Goal: Book appointment/travel/reservation

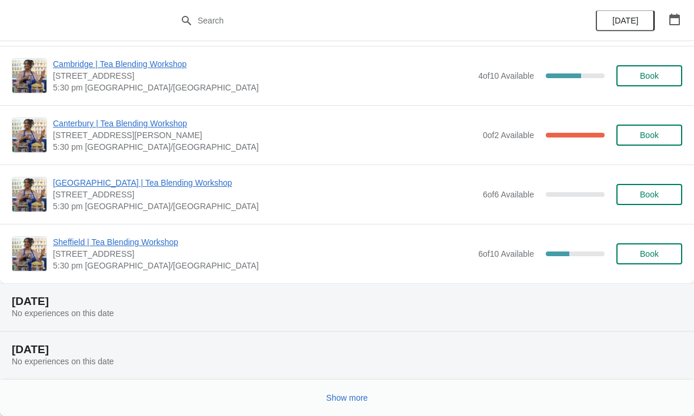
scroll to position [1169, 0]
click at [336, 394] on span "Show more" at bounding box center [347, 397] width 42 height 9
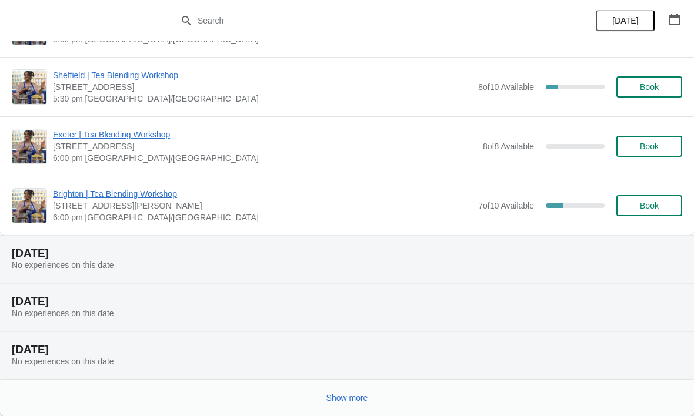
scroll to position [2659, 0]
click at [343, 394] on span "Show more" at bounding box center [347, 397] width 42 height 9
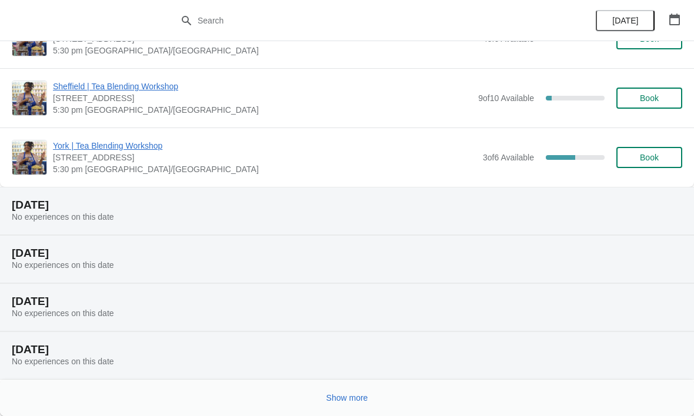
scroll to position [4135, 0]
click at [352, 397] on span "Show more" at bounding box center [347, 397] width 42 height 9
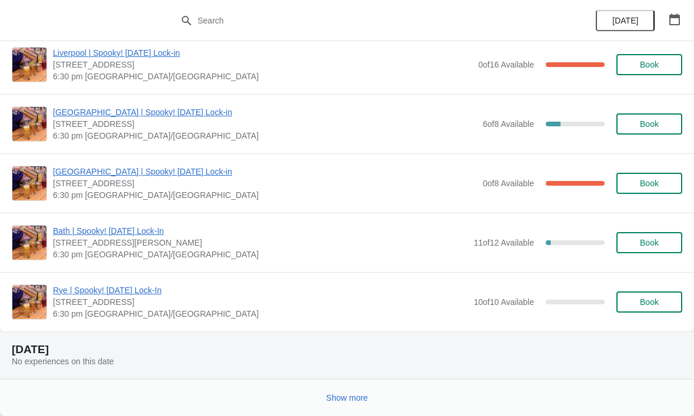
scroll to position [7263, 0]
click at [347, 397] on span "Show more" at bounding box center [347, 397] width 42 height 9
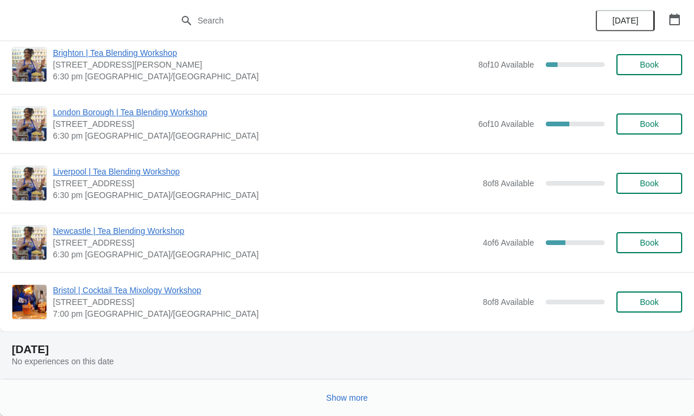
scroll to position [8621, 0]
click at [346, 397] on span "Show more" at bounding box center [347, 397] width 42 height 9
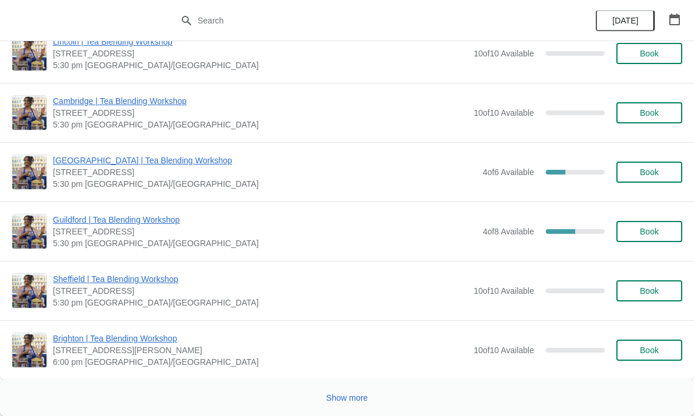
scroll to position [12163, 0]
click at [351, 396] on span "Show more" at bounding box center [347, 397] width 42 height 9
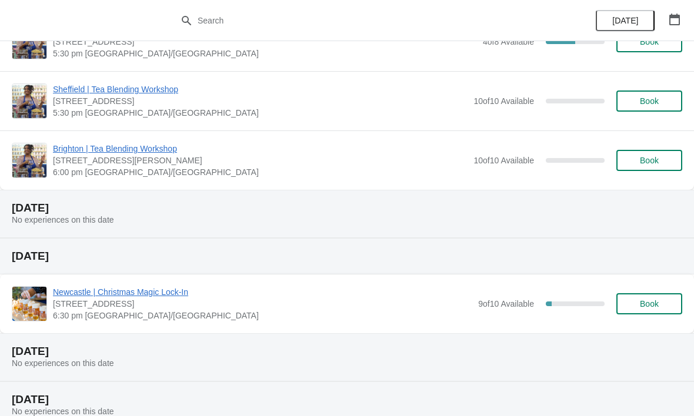
scroll to position [12356, 0]
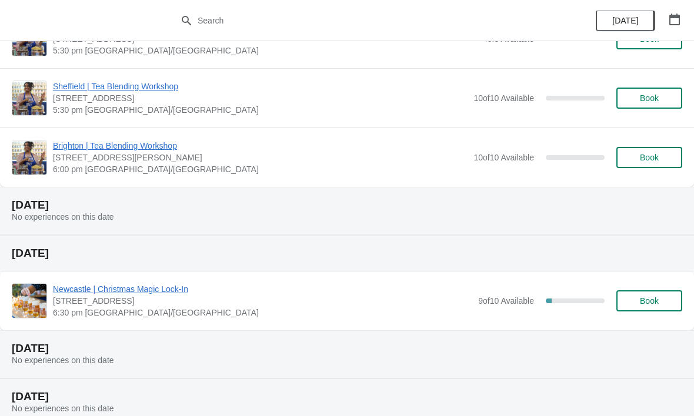
click at [658, 300] on span "Book" at bounding box center [649, 300] width 19 height 9
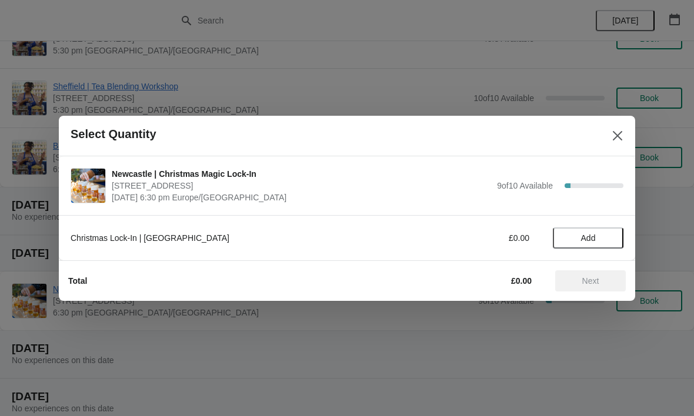
click at [600, 238] on span "Add" at bounding box center [587, 237] width 49 height 9
click at [613, 236] on icon at bounding box center [608, 238] width 12 height 12
click at [596, 283] on span "Next" at bounding box center [590, 280] width 17 height 9
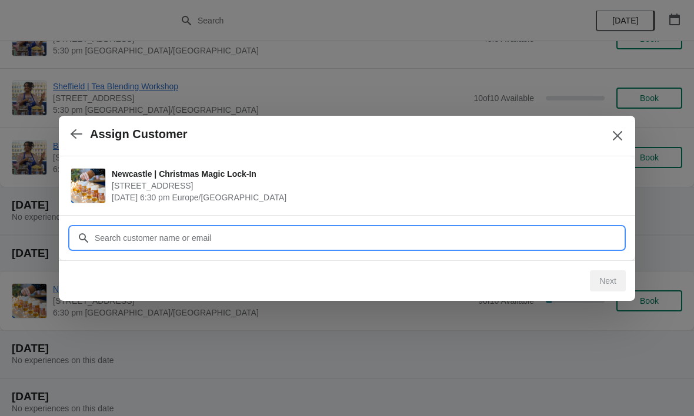
click at [190, 234] on input "Customer" at bounding box center [358, 238] width 529 height 21
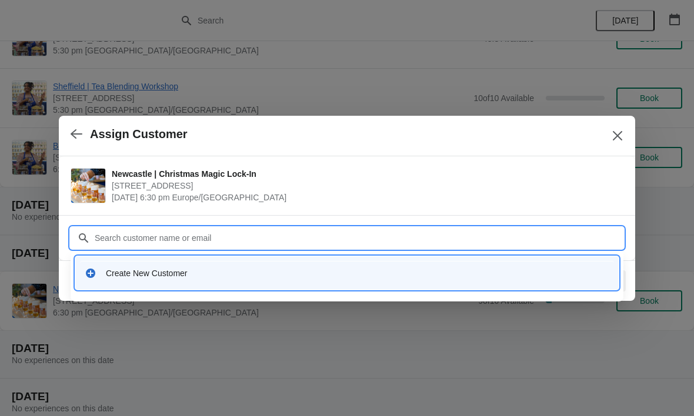
click at [192, 273] on div "Create New Customer" at bounding box center [357, 274] width 503 height 12
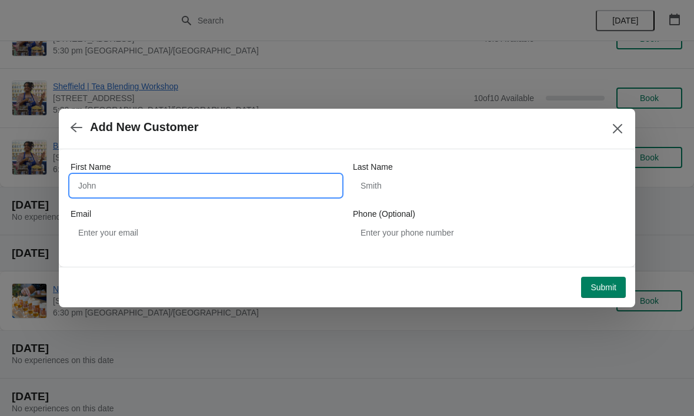
click at [135, 185] on input "First Name" at bounding box center [206, 185] width 270 height 21
type input "[PERSON_NAME]"
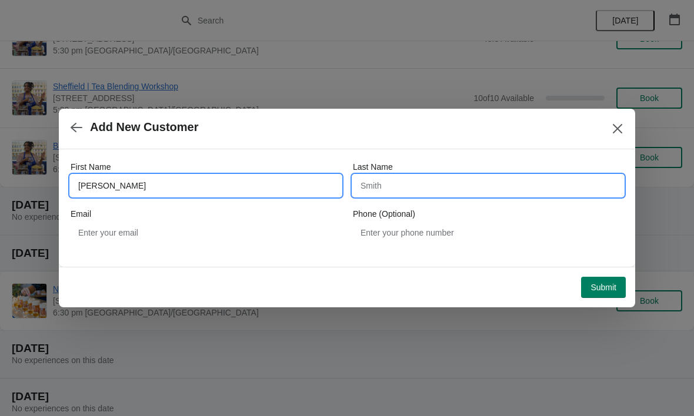
click at [406, 189] on input "Last Name" at bounding box center [488, 185] width 270 height 21
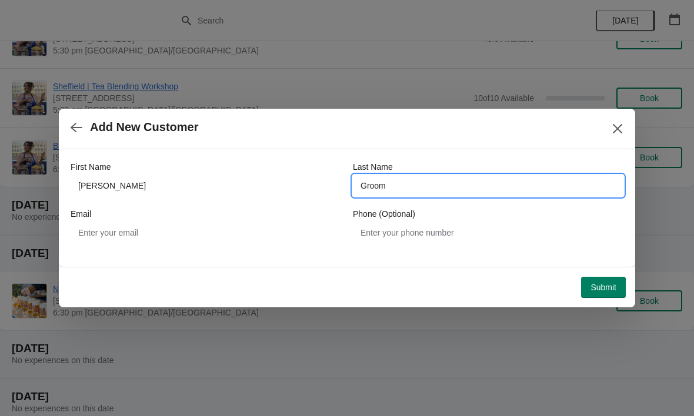
type input "Groom"
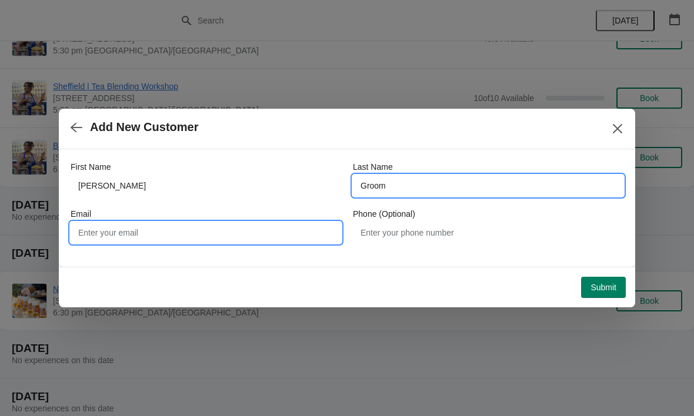
click at [143, 243] on input "Email" at bounding box center [206, 232] width 270 height 21
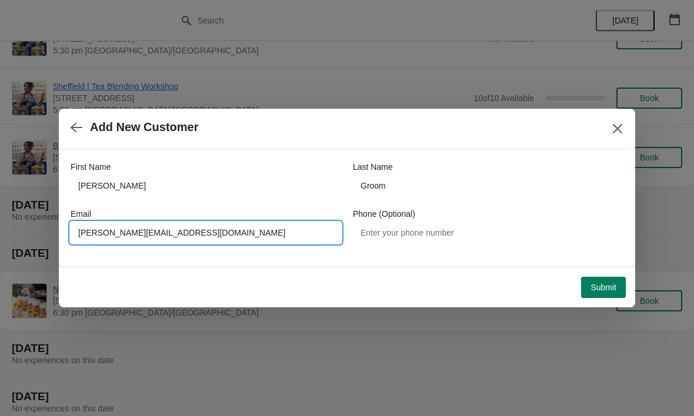
type input "[PERSON_NAME][EMAIL_ADDRESS][DOMAIN_NAME]"
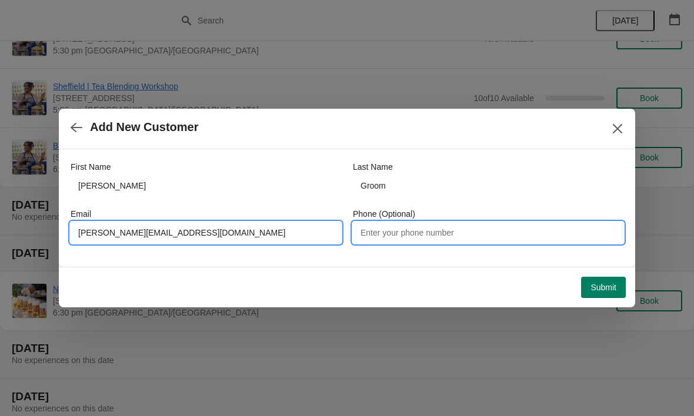
click at [433, 235] on input "Phone (Optional)" at bounding box center [488, 232] width 270 height 21
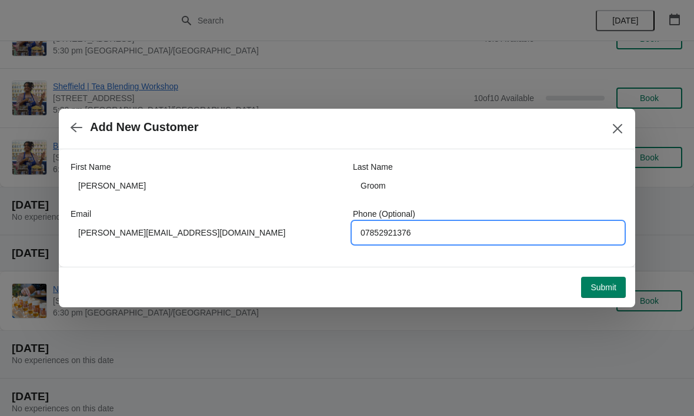
click at [386, 233] on input "07852921376" at bounding box center [488, 232] width 270 height 21
click at [393, 233] on input "07852921376" at bounding box center [488, 232] width 270 height 21
type input "07852921376"
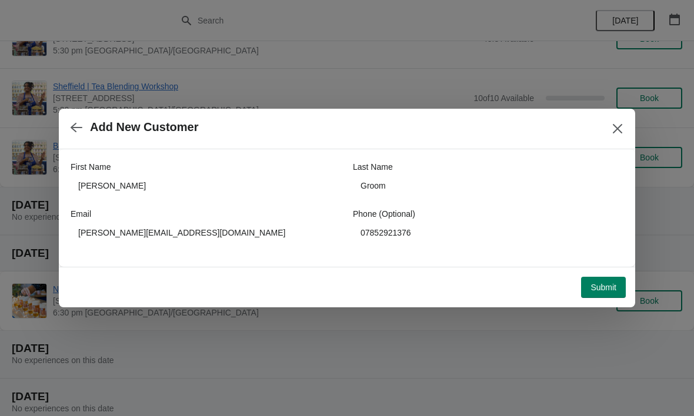
click at [615, 292] on span "Submit" at bounding box center [603, 287] width 26 height 9
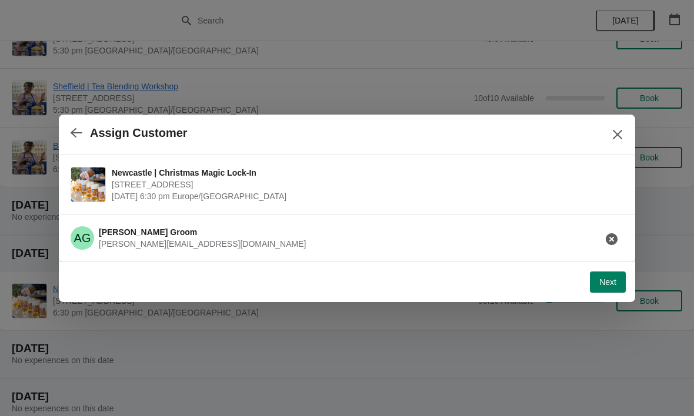
click at [607, 280] on span "Next" at bounding box center [607, 281] width 17 height 9
select select "No"
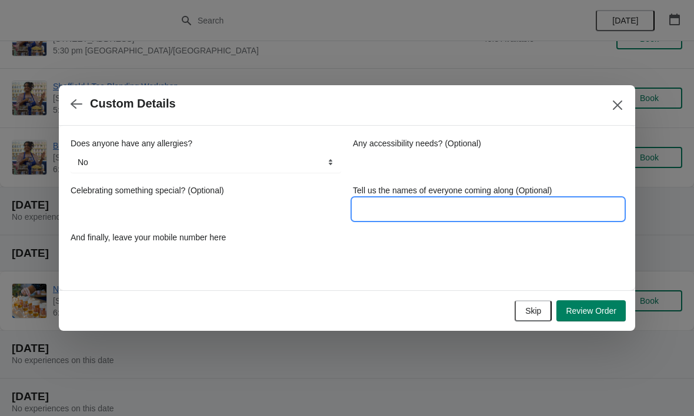
click at [397, 209] on input "Tell us the names of everyone coming along (Optional)" at bounding box center [488, 209] width 270 height 21
type input "[PERSON_NAME] and dia"
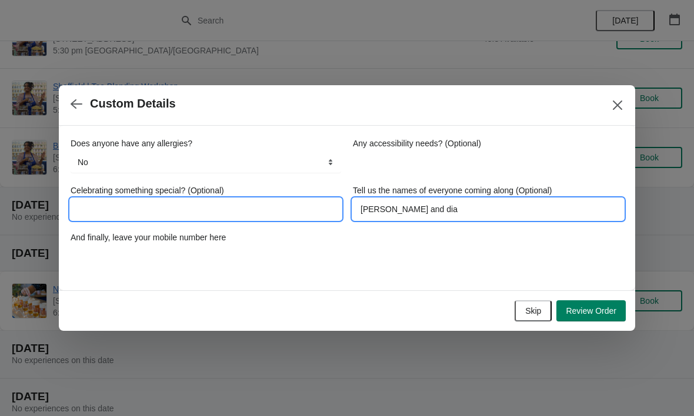
click at [112, 213] on input "Celebrating something special? (Optional)" at bounding box center [206, 209] width 270 height 21
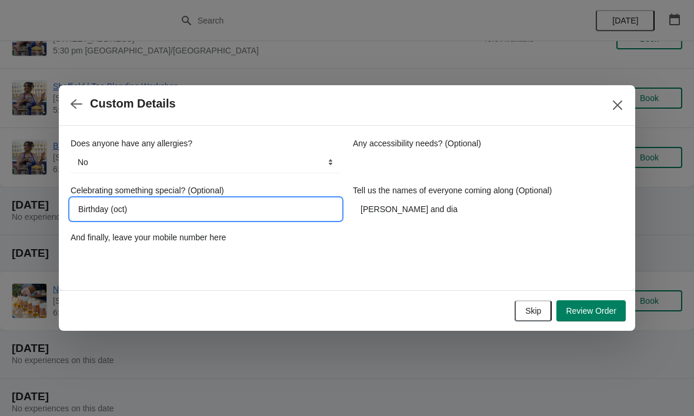
type input "Birthday (oct)"
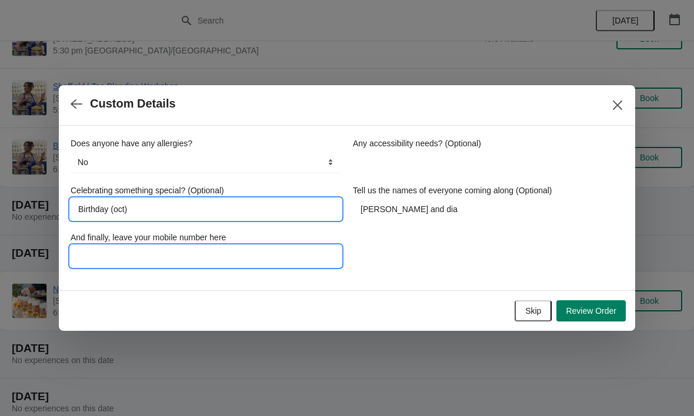
click at [172, 255] on input "And finally, leave your mobile number here" at bounding box center [206, 256] width 270 height 21
click at [169, 258] on input "And finally, leave your mobile number here" at bounding box center [206, 256] width 270 height 21
paste input "07852921376"
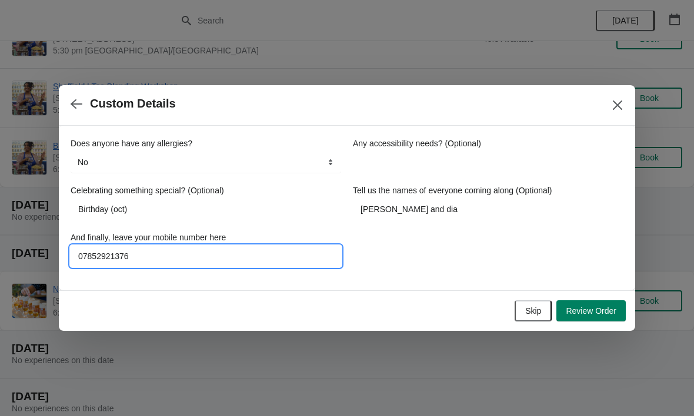
type input "07852921376"
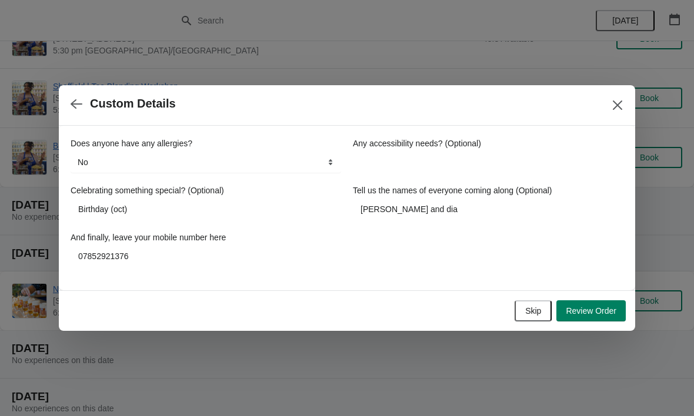
click at [593, 309] on span "Review Order" at bounding box center [591, 310] width 51 height 9
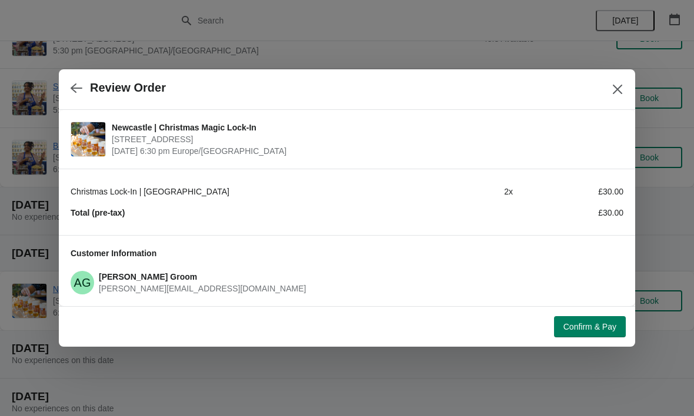
click at [591, 325] on span "Confirm & Pay" at bounding box center [589, 326] width 53 height 9
